Goal: Task Accomplishment & Management: Use online tool/utility

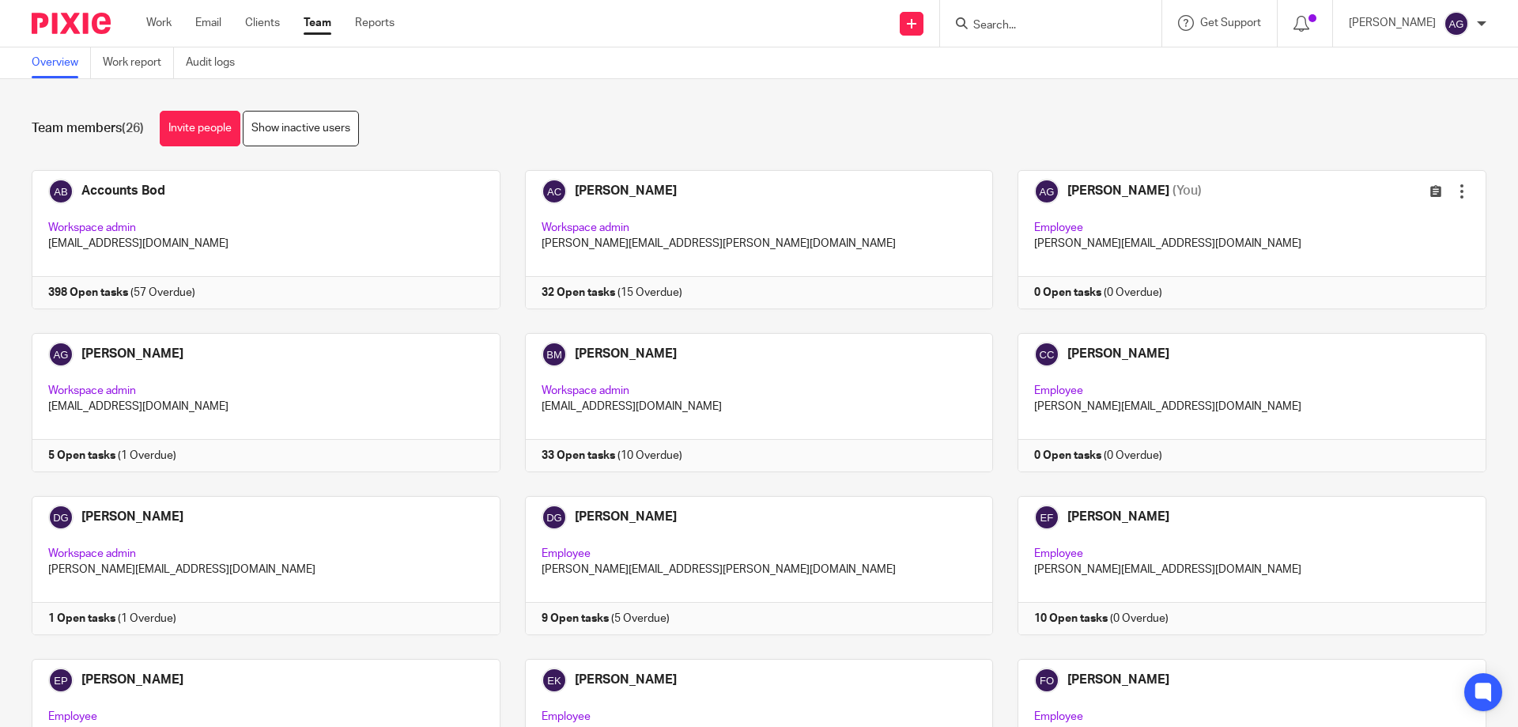
click at [1031, 20] on input "Search" at bounding box center [1043, 26] width 142 height 14
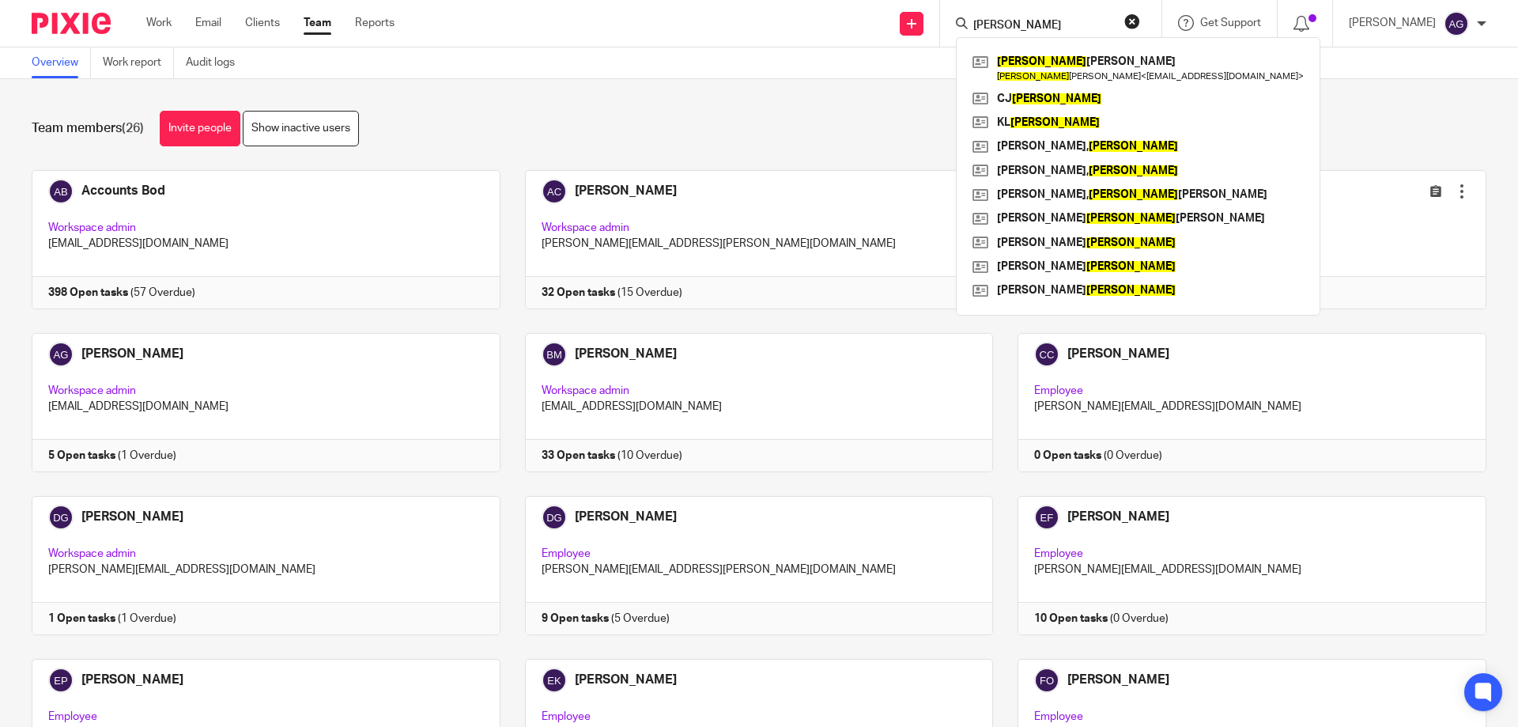
click button "submit" at bounding box center [0, 0] width 0 height 0
click at [1041, 25] on input "thomas" at bounding box center [1043, 26] width 142 height 14
click button "submit" at bounding box center [0, 0] width 0 height 0
click at [1048, 22] on input "thomas" at bounding box center [1043, 26] width 142 height 14
type input "t"
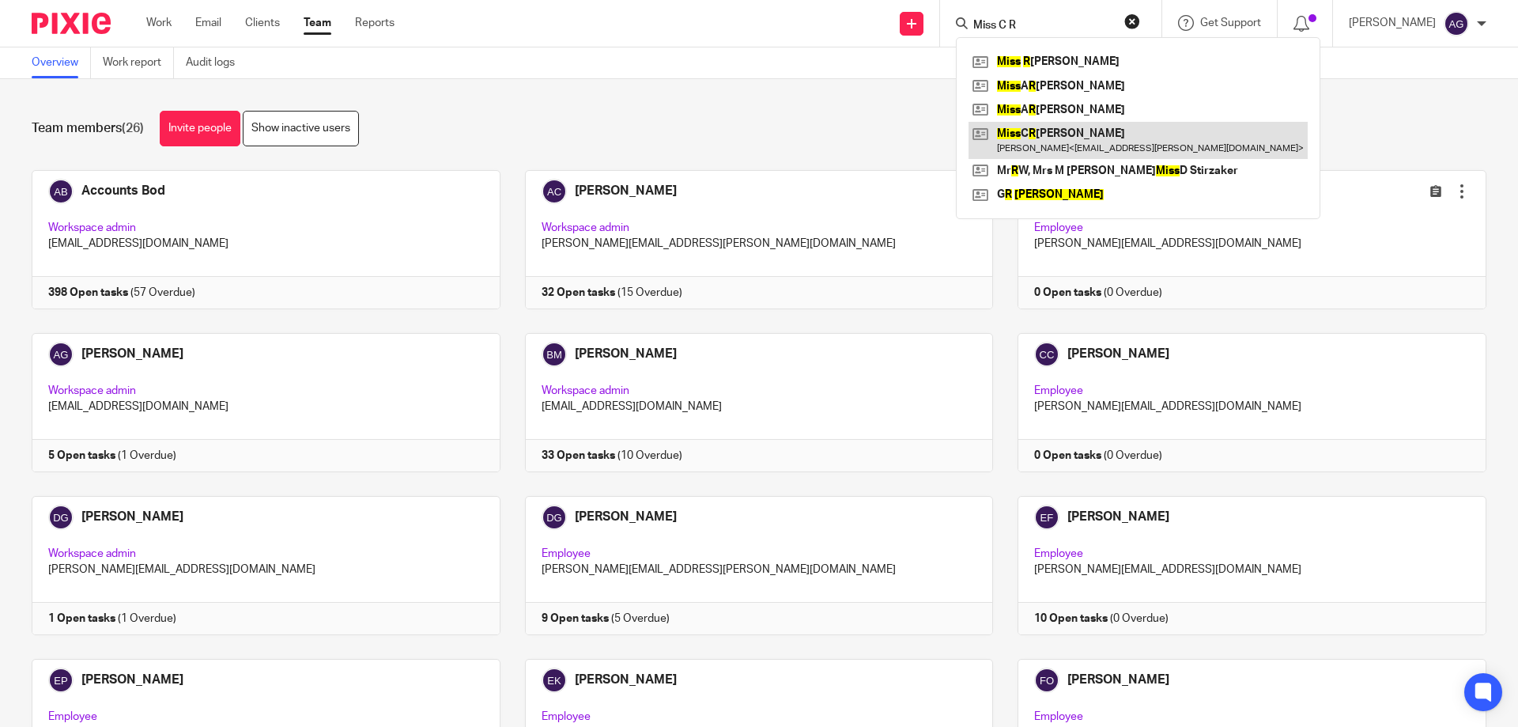
type input "Miss C R"
click at [1048, 146] on link at bounding box center [1138, 140] width 339 height 36
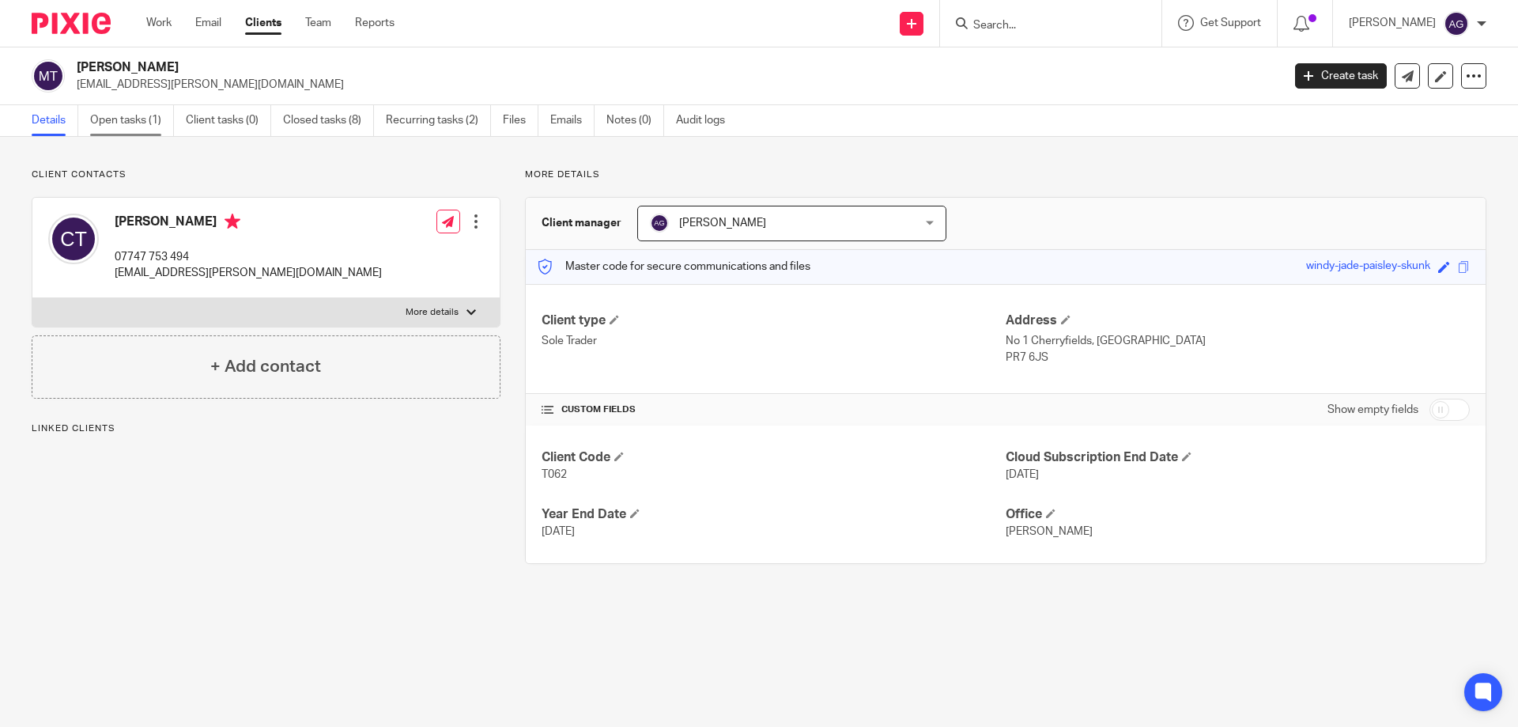
click at [145, 127] on link "Open tasks (1)" at bounding box center [132, 120] width 84 height 31
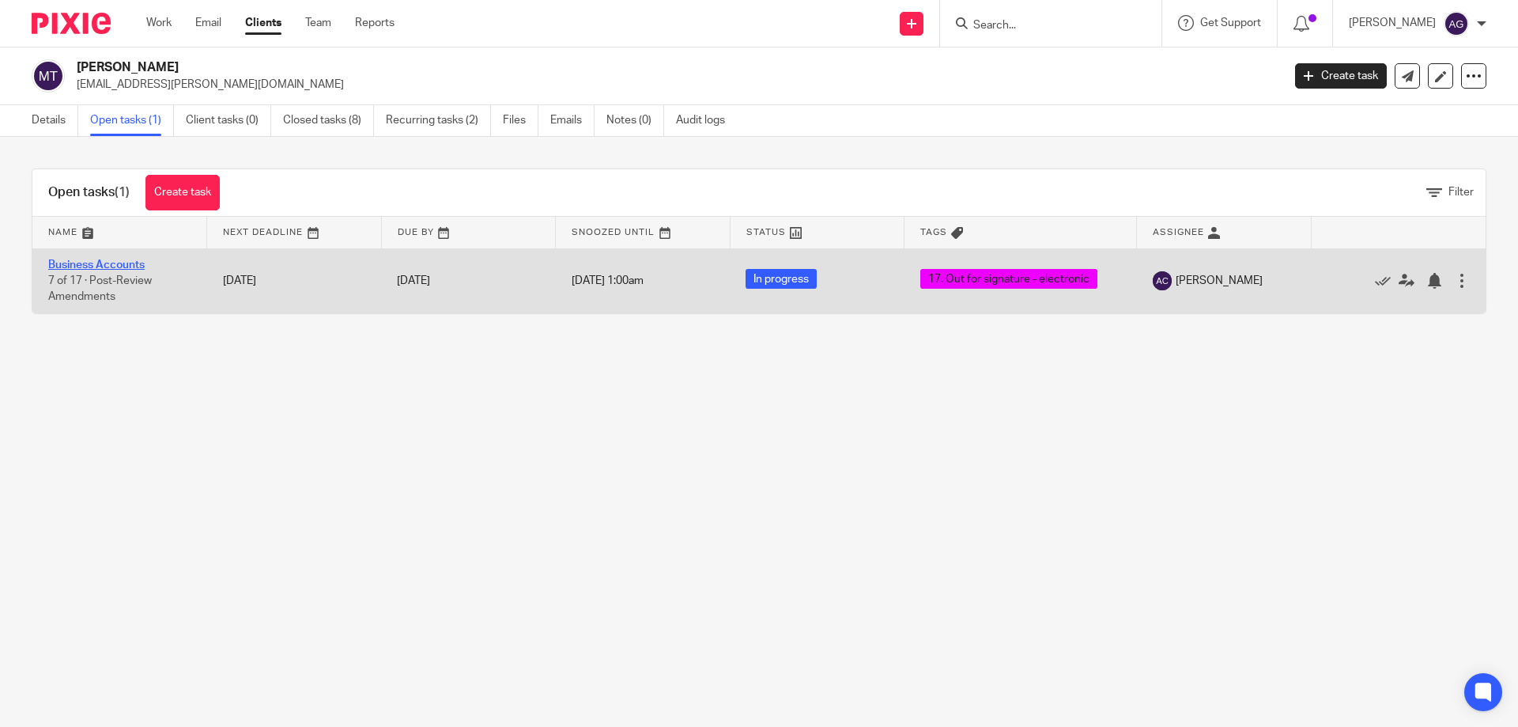
click at [121, 265] on link "Business Accounts" at bounding box center [96, 264] width 96 height 11
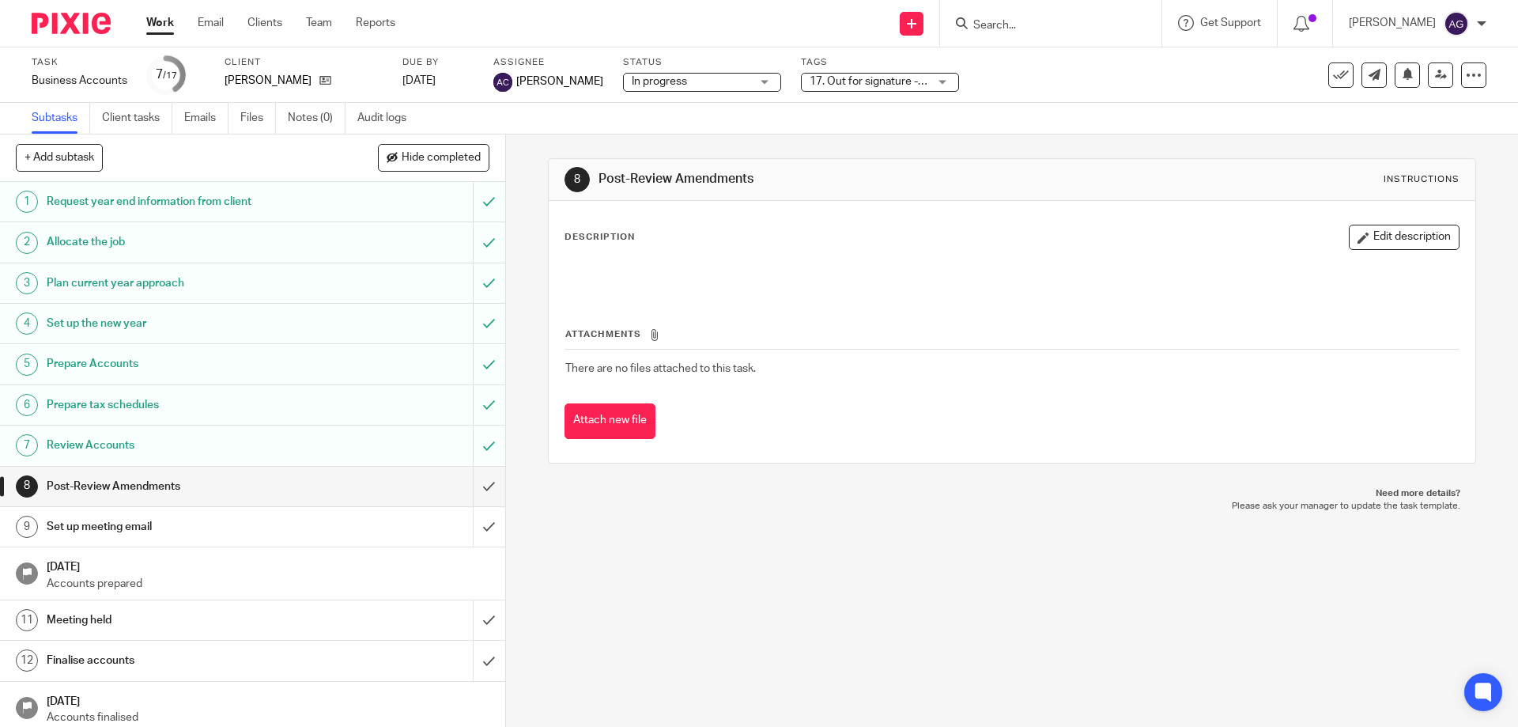
click at [872, 76] on span "17. Out for signature - electronic" at bounding box center [890, 81] width 161 height 11
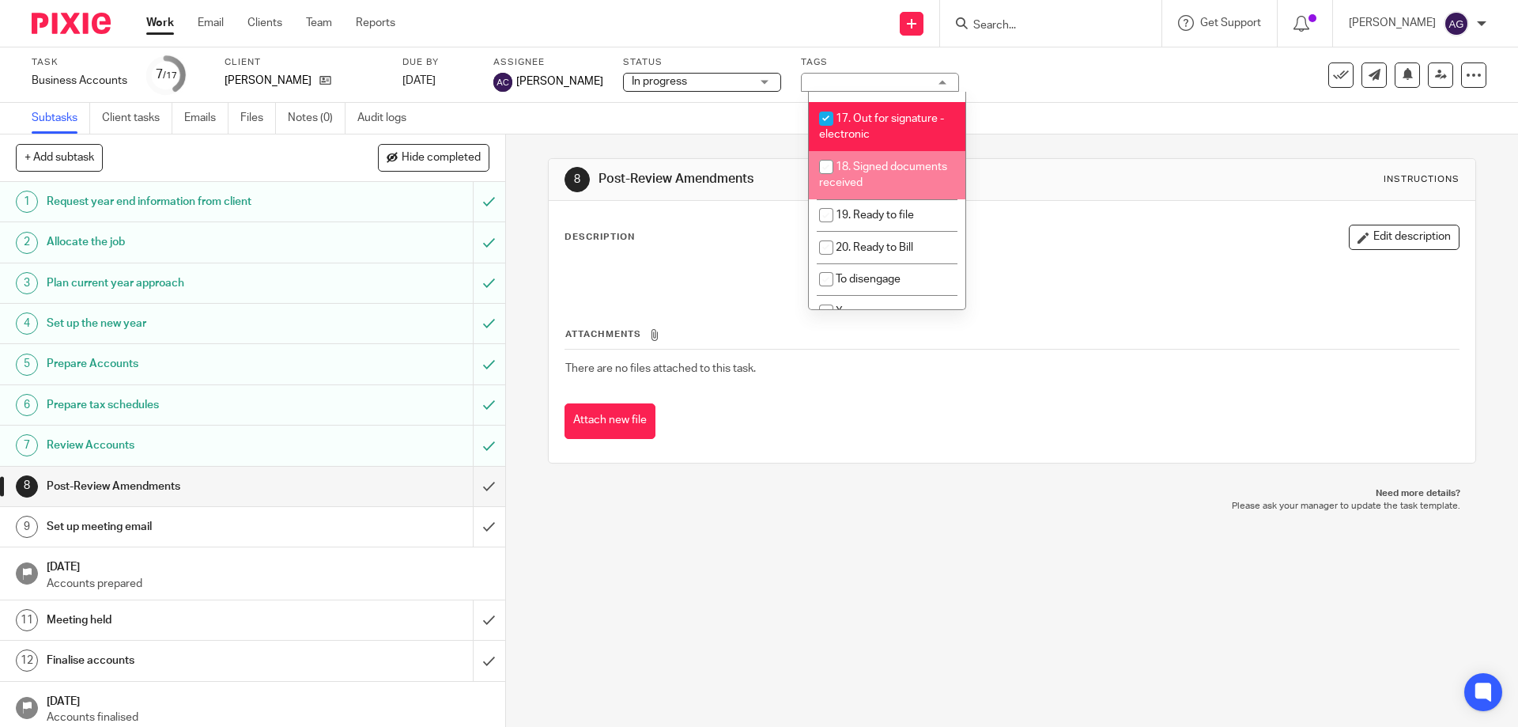
scroll to position [554, 0]
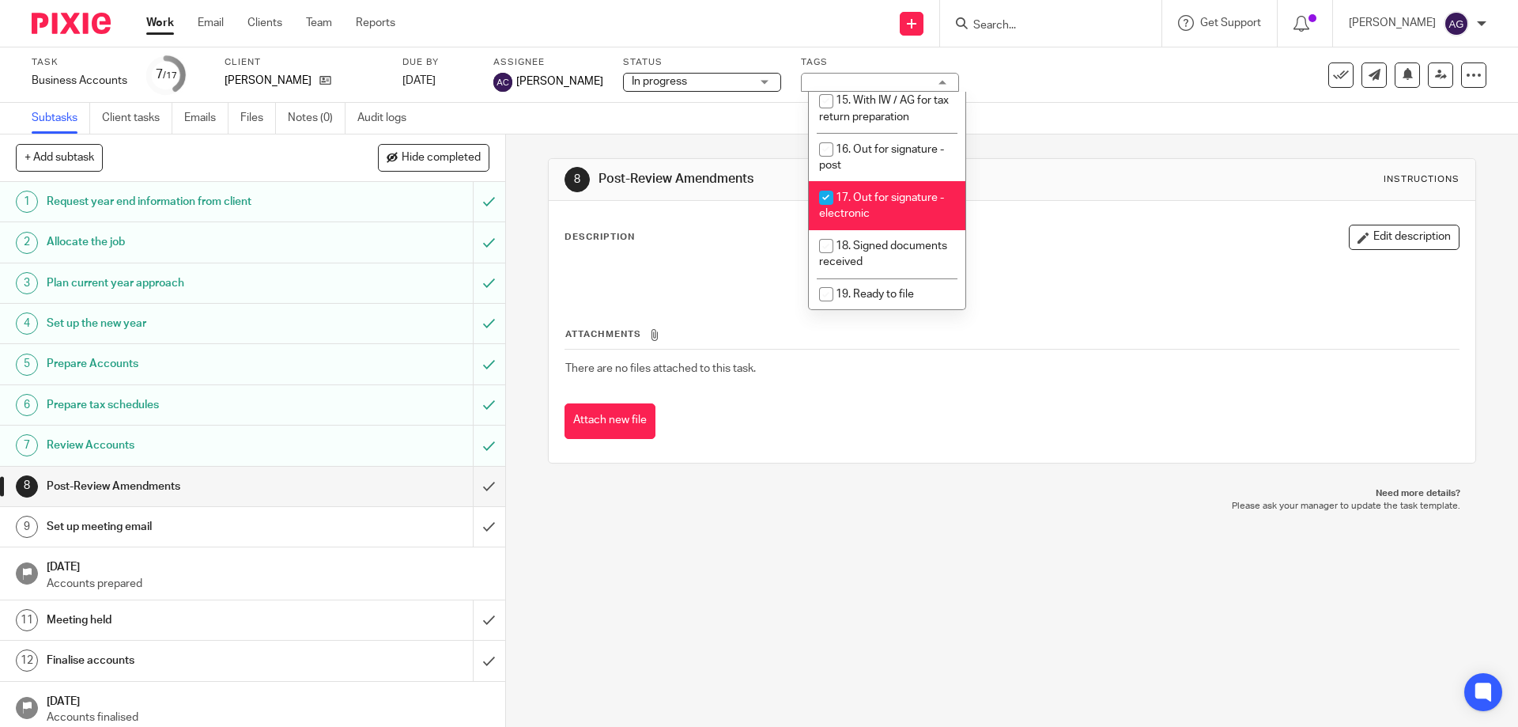
click at [874, 181] on li "17. Out for signature - electronic" at bounding box center [887, 205] width 157 height 48
checkbox input "false"
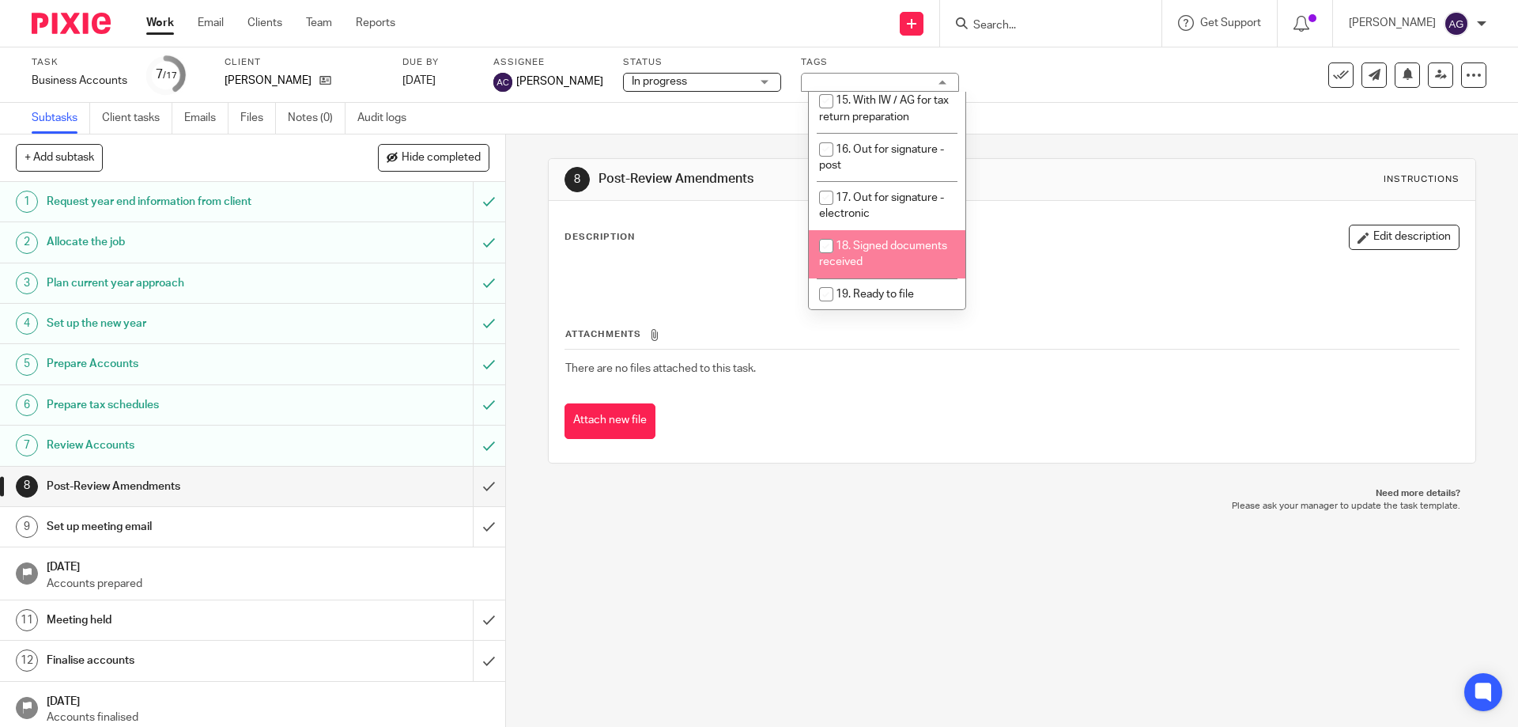
click at [866, 240] on span "18. Signed documents received" at bounding box center [883, 254] width 128 height 28
checkbox input "true"
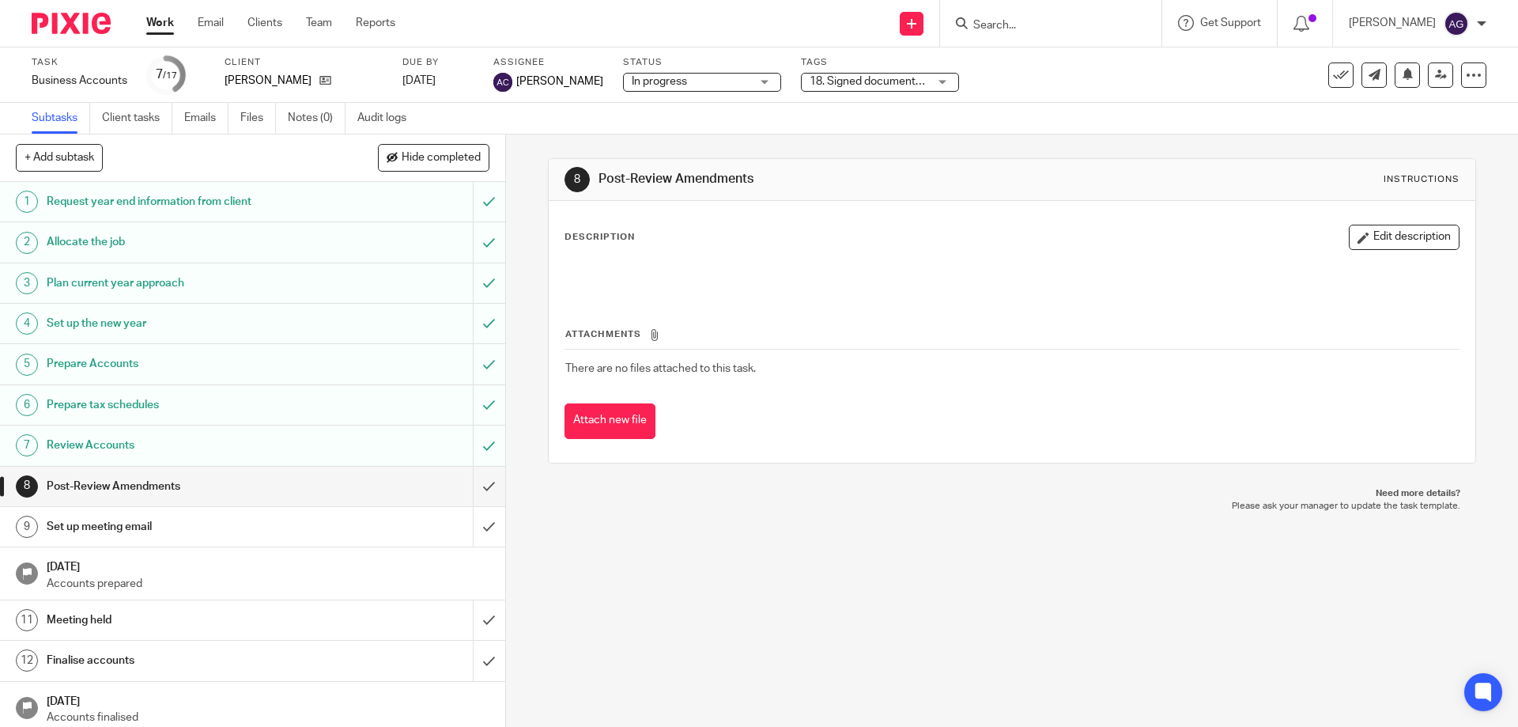
click at [1079, 109] on div "Subtasks Client tasks Emails Files Notes (0) Audit logs" at bounding box center [759, 119] width 1518 height 32
